Goal: Task Accomplishment & Management: Use online tool/utility

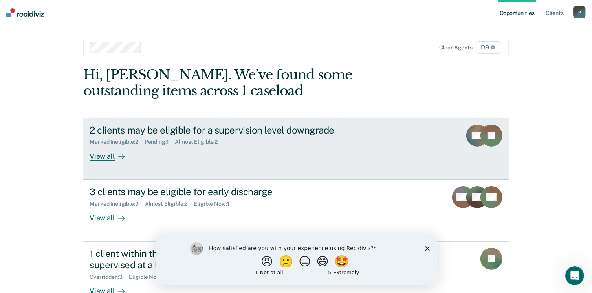
click at [100, 156] on div "View all" at bounding box center [112, 152] width 44 height 15
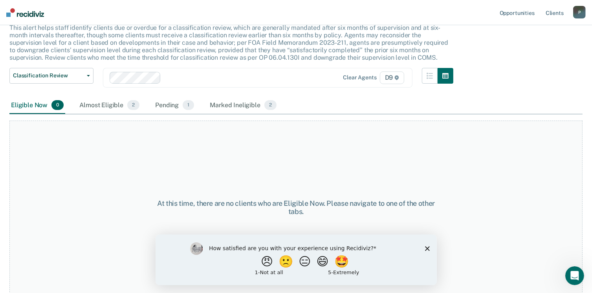
scroll to position [53, 0]
click at [101, 103] on div "Almost Eligible 2" at bounding box center [109, 105] width 63 height 17
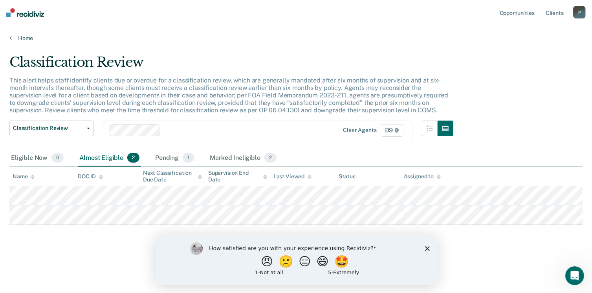
scroll to position [0, 0]
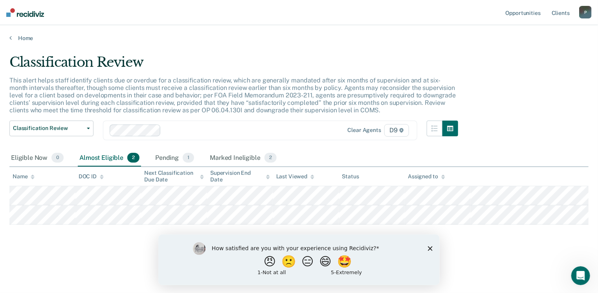
click at [428, 247] on polygon "Close survey" at bounding box center [429, 248] width 5 height 5
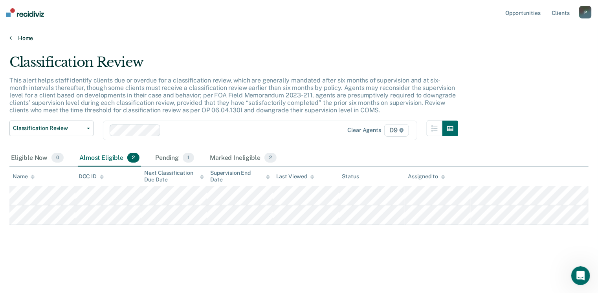
click at [18, 35] on link "Home" at bounding box center [298, 38] width 579 height 7
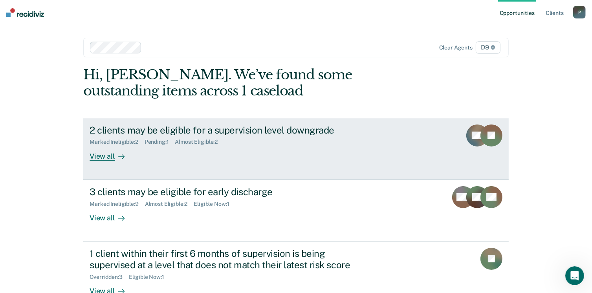
click at [104, 154] on div "View all" at bounding box center [112, 152] width 44 height 15
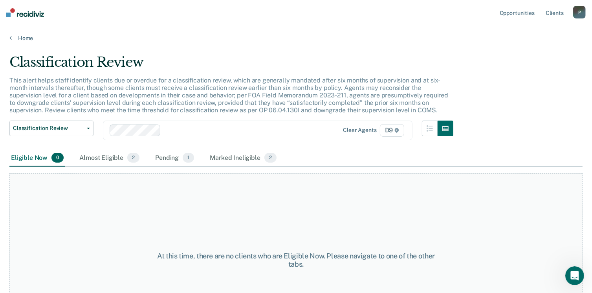
click at [30, 158] on div "Eligible Now 0" at bounding box center [37, 158] width 56 height 17
click at [229, 154] on div "Marked Ineligible 2" at bounding box center [243, 158] width 70 height 17
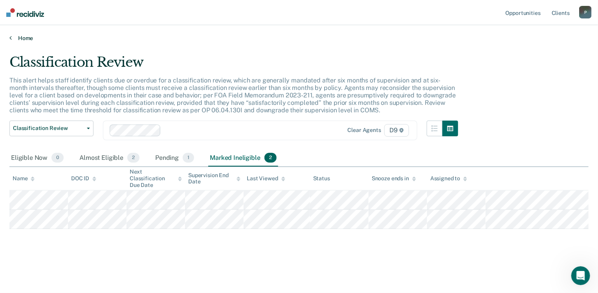
click at [19, 37] on link "Home" at bounding box center [298, 38] width 579 height 7
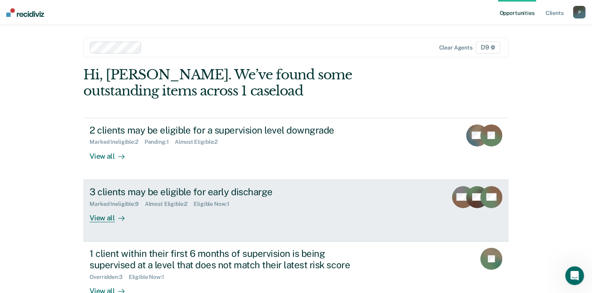
click at [97, 219] on div "View all" at bounding box center [112, 214] width 44 height 15
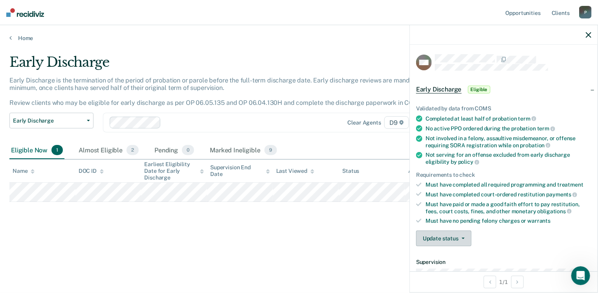
click at [447, 235] on button "Update status" at bounding box center [443, 239] width 55 height 16
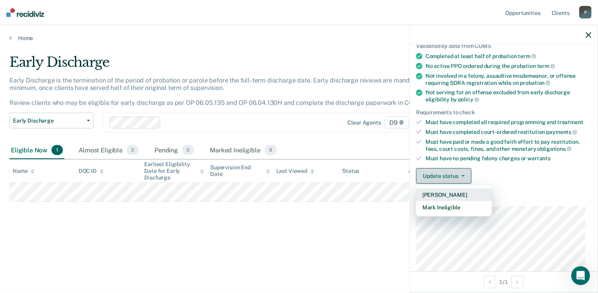
scroll to position [118, 0]
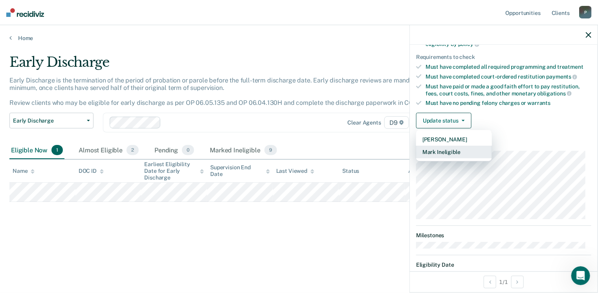
click at [431, 150] on button "Mark Ineligible" at bounding box center [454, 152] width 76 height 13
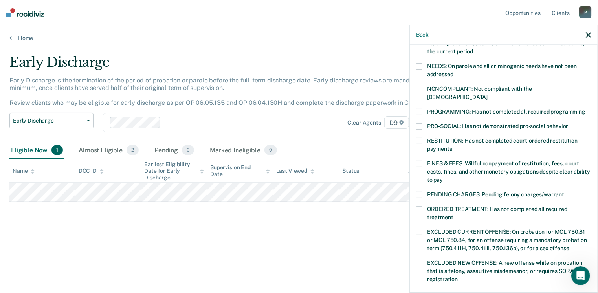
click at [418, 109] on span at bounding box center [419, 112] width 6 height 6
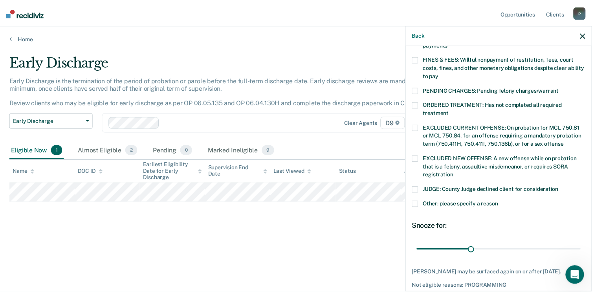
scroll to position [254, 0]
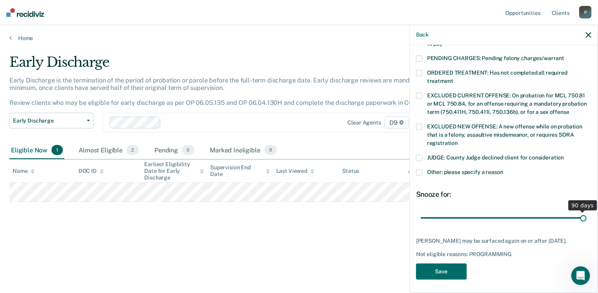
drag, startPoint x: 472, startPoint y: 207, endPoint x: 608, endPoint y: 208, distance: 136.3
type input "90"
click at [586, 211] on input "range" at bounding box center [504, 218] width 166 height 14
click at [435, 268] on button "Save" at bounding box center [441, 272] width 51 height 16
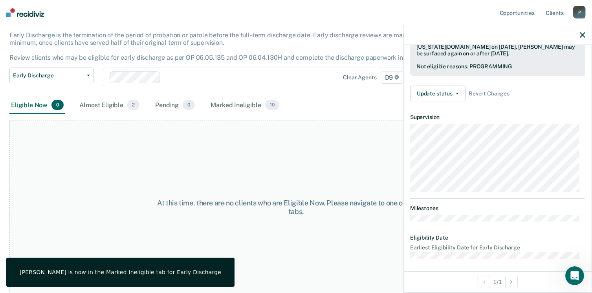
scroll to position [46, 0]
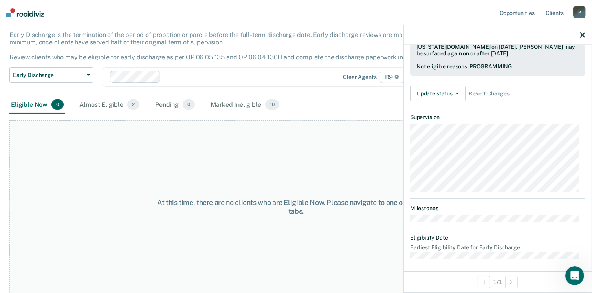
click at [583, 35] on icon "button" at bounding box center [582, 34] width 5 height 5
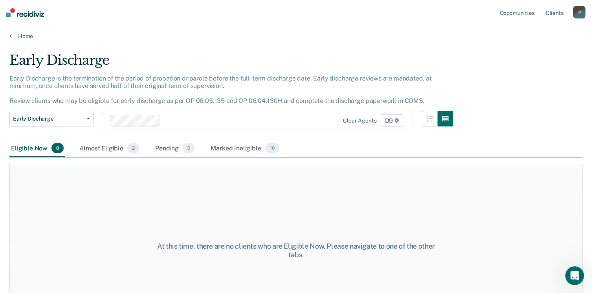
scroll to position [0, 0]
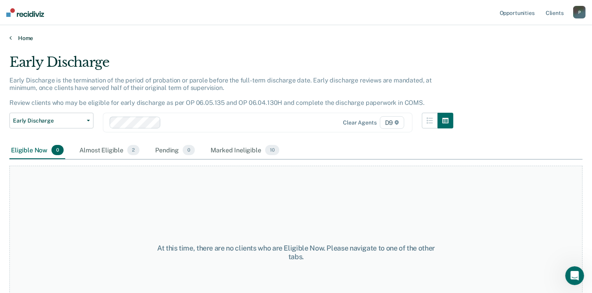
click at [11, 35] on icon at bounding box center [10, 38] width 2 height 6
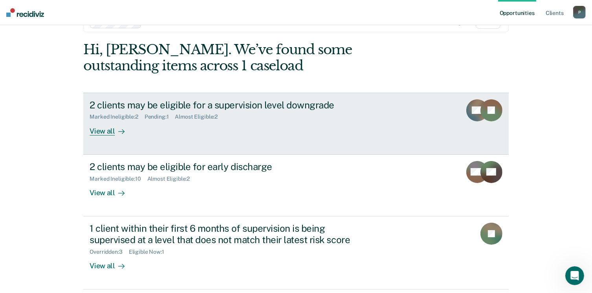
scroll to position [52, 0]
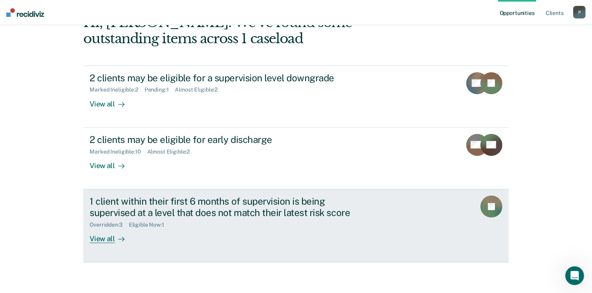
click at [102, 237] on div "View all" at bounding box center [112, 235] width 44 height 15
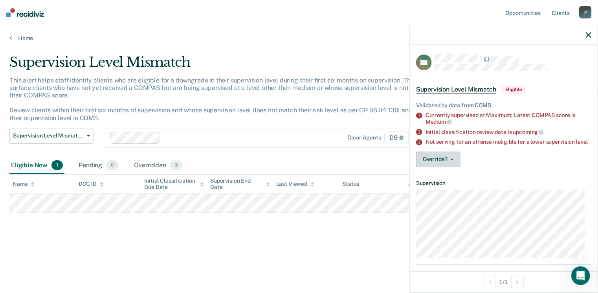
click at [445, 162] on button "Override?" at bounding box center [438, 160] width 44 height 16
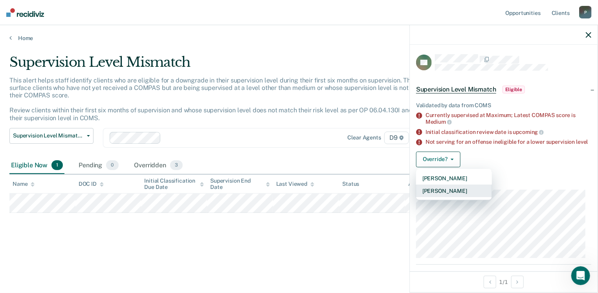
click at [452, 195] on button "Mark Overridden" at bounding box center [454, 191] width 76 height 13
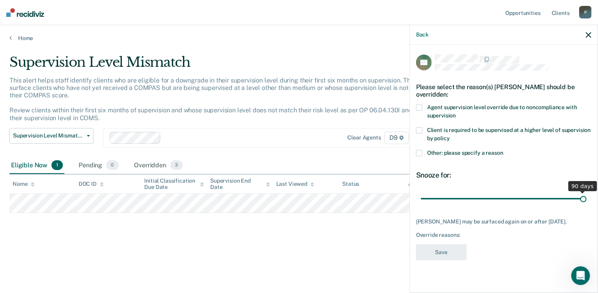
drag, startPoint x: 476, startPoint y: 196, endPoint x: 614, endPoint y: 195, distance: 138.3
type input "90"
click at [586, 195] on input "range" at bounding box center [504, 199] width 166 height 14
click at [417, 129] on span at bounding box center [419, 130] width 6 height 6
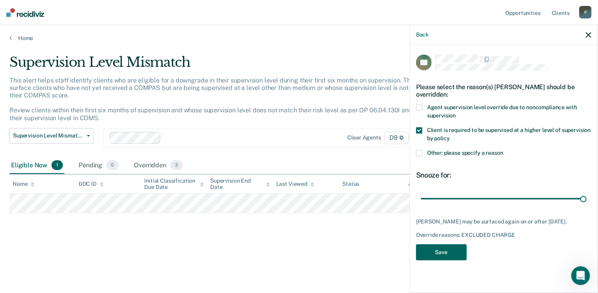
click at [442, 249] on button "Save" at bounding box center [441, 252] width 51 height 16
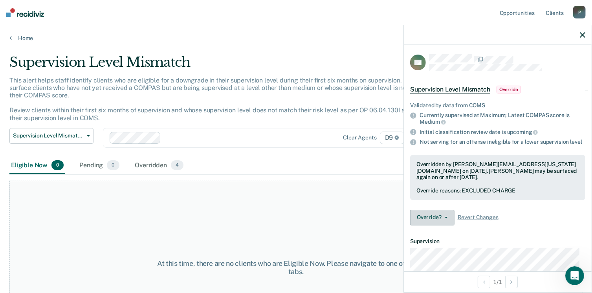
click at [434, 222] on button "Override?" at bounding box center [432, 218] width 44 height 16
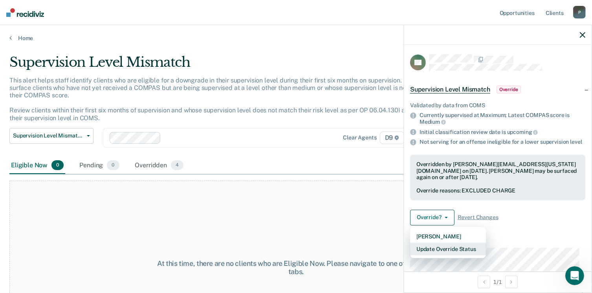
click at [433, 255] on button "Update Override Status" at bounding box center [448, 249] width 76 height 13
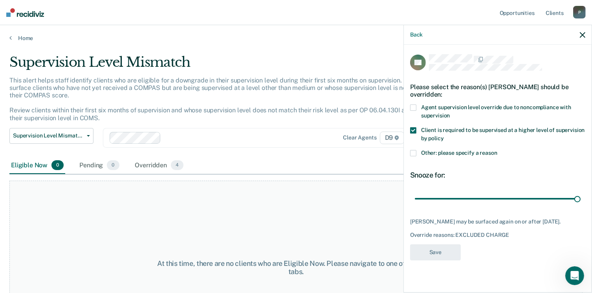
click at [412, 152] on span at bounding box center [413, 153] width 6 height 6
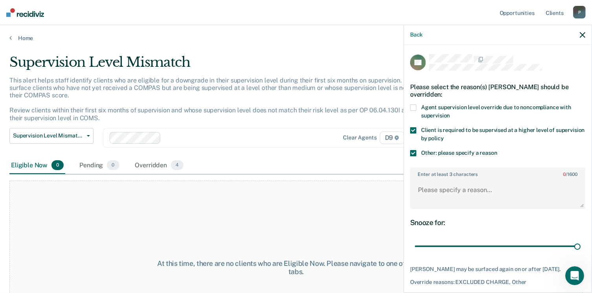
click at [412, 128] on span at bounding box center [413, 130] width 6 height 6
click at [429, 185] on textarea "Enter at least 3 characters 0 / 1600" at bounding box center [498, 193] width 174 height 29
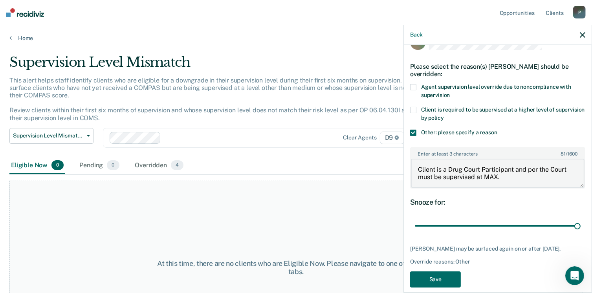
scroll to position [36, 0]
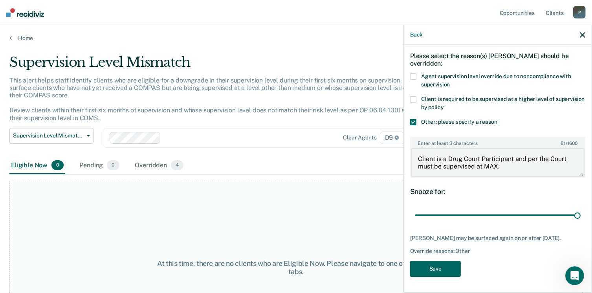
type textarea "Client is a Drug Court Participant and per the Court must be supervised at MAX."
click at [436, 265] on button "Save" at bounding box center [435, 269] width 51 height 16
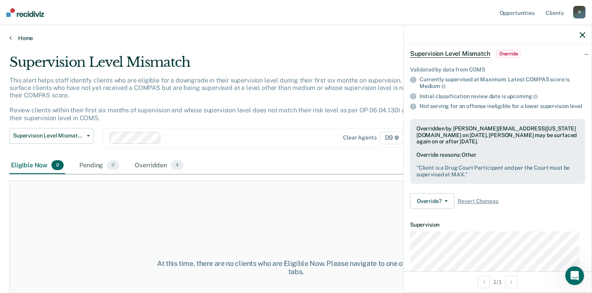
click at [22, 37] on link "Home" at bounding box center [295, 38] width 573 height 7
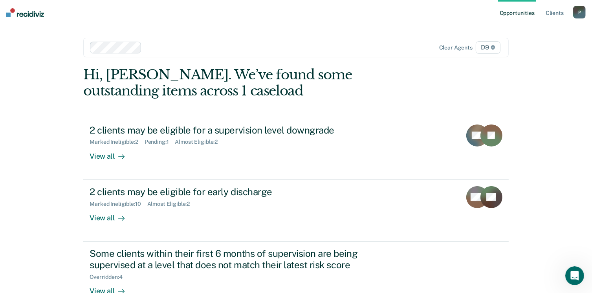
click at [582, 11] on div "P" at bounding box center [579, 12] width 13 height 13
click at [524, 50] on link "Log Out" at bounding box center [547, 51] width 63 height 7
